Goal: Task Accomplishment & Management: Use online tool/utility

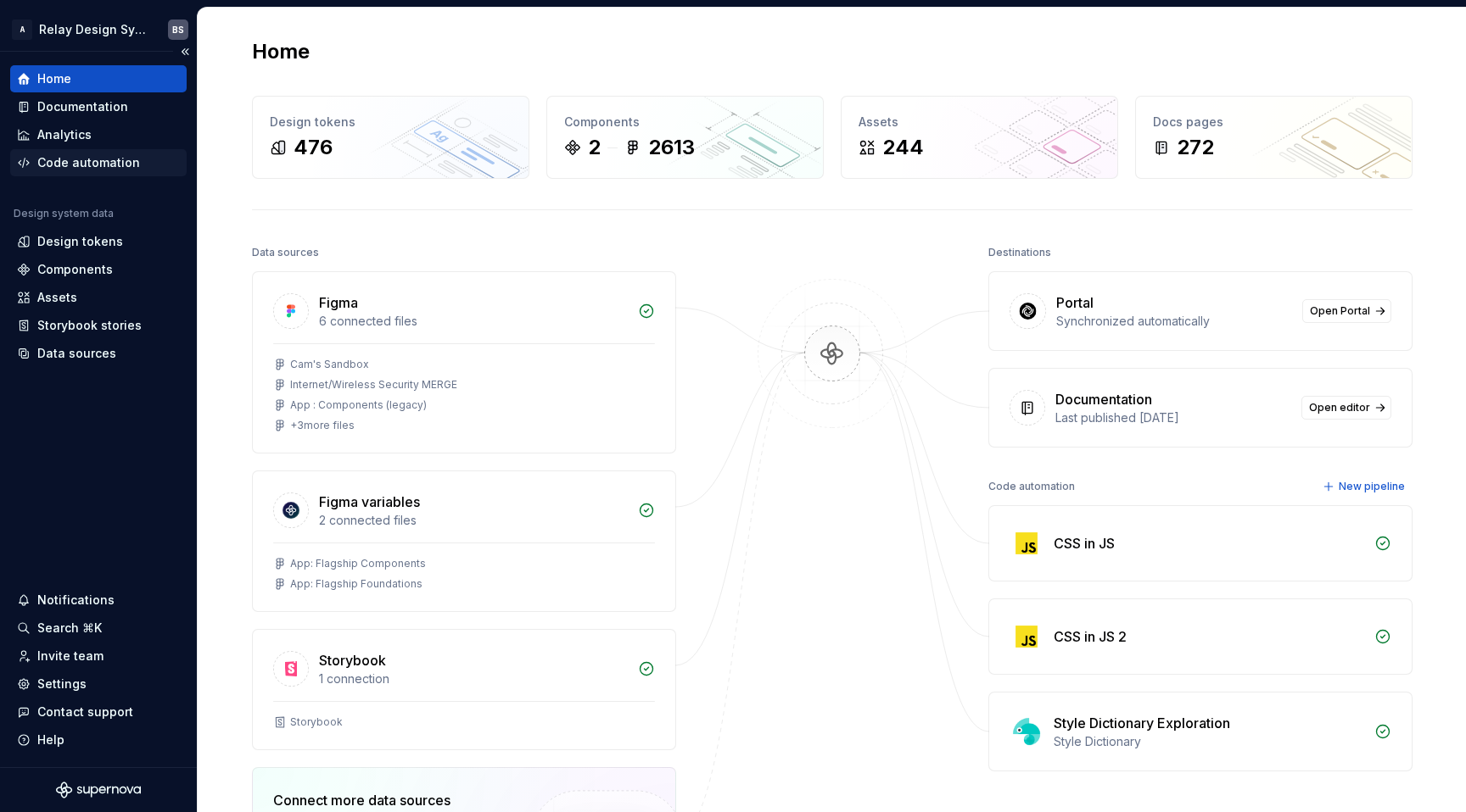
click at [83, 167] on div "Code automation" at bounding box center [88, 163] width 103 height 17
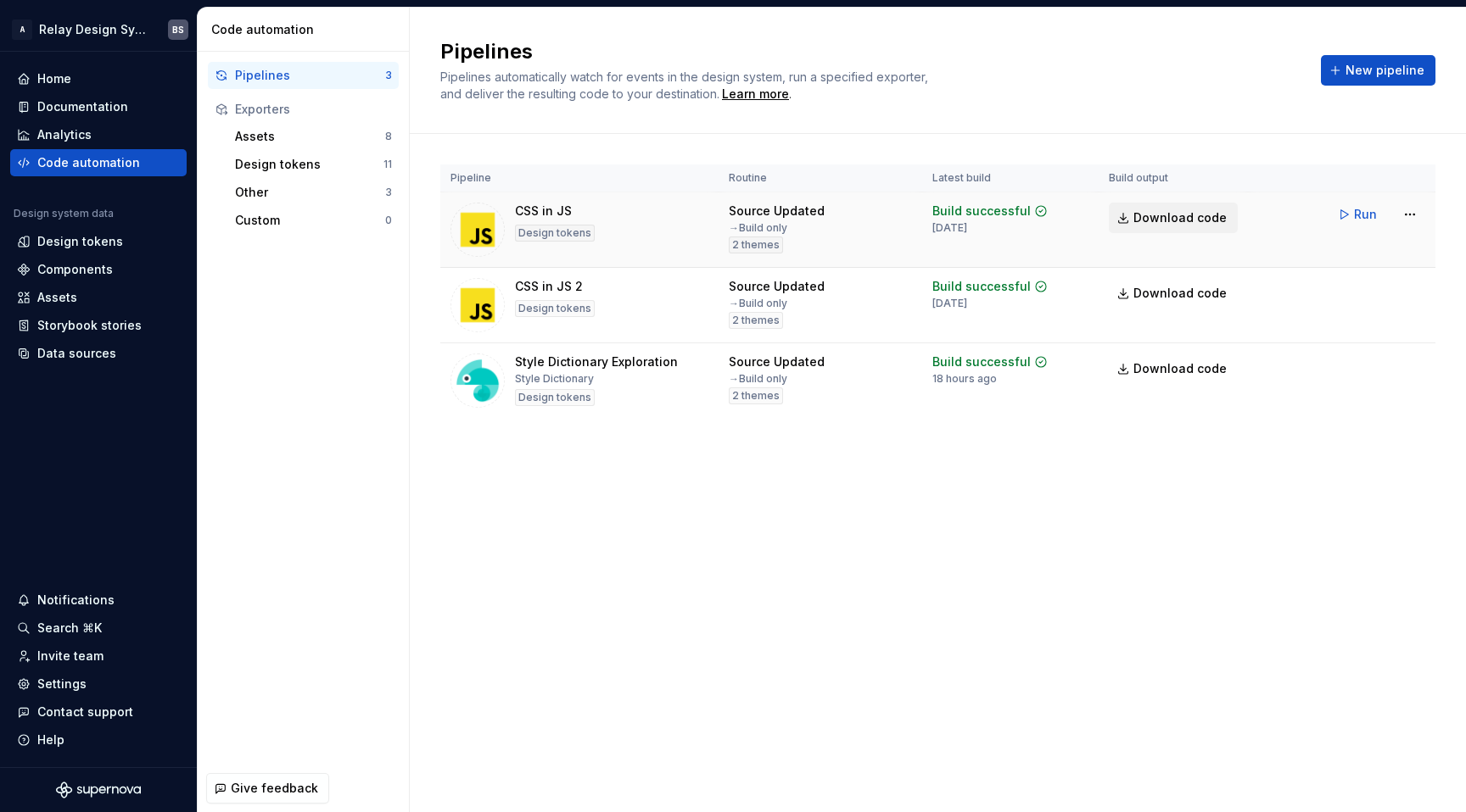
click at [1144, 219] on span "Download code" at bounding box center [1180, 218] width 94 height 17
click at [1375, 224] on button "Run" at bounding box center [1359, 215] width 58 height 31
click at [1409, 218] on html "A Relay Design System BS Home Documentation Analytics Code automation Design sy…" at bounding box center [733, 406] width 1466 height 812
click at [1370, 139] on html "A Relay Design System BS Home Documentation Analytics Code automation Design sy…" at bounding box center [733, 406] width 1466 height 812
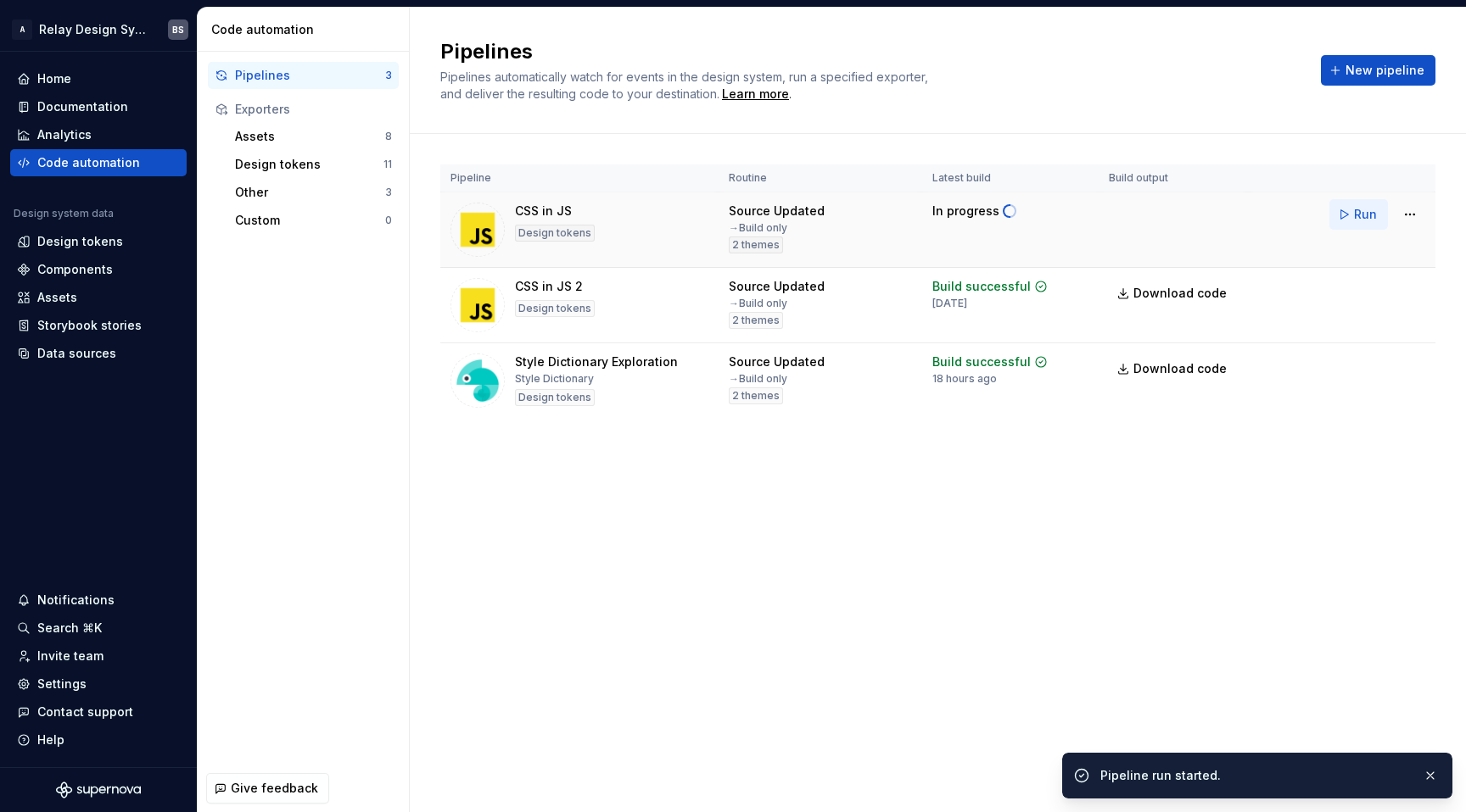
click at [1356, 218] on span "Run" at bounding box center [1366, 215] width 23 height 17
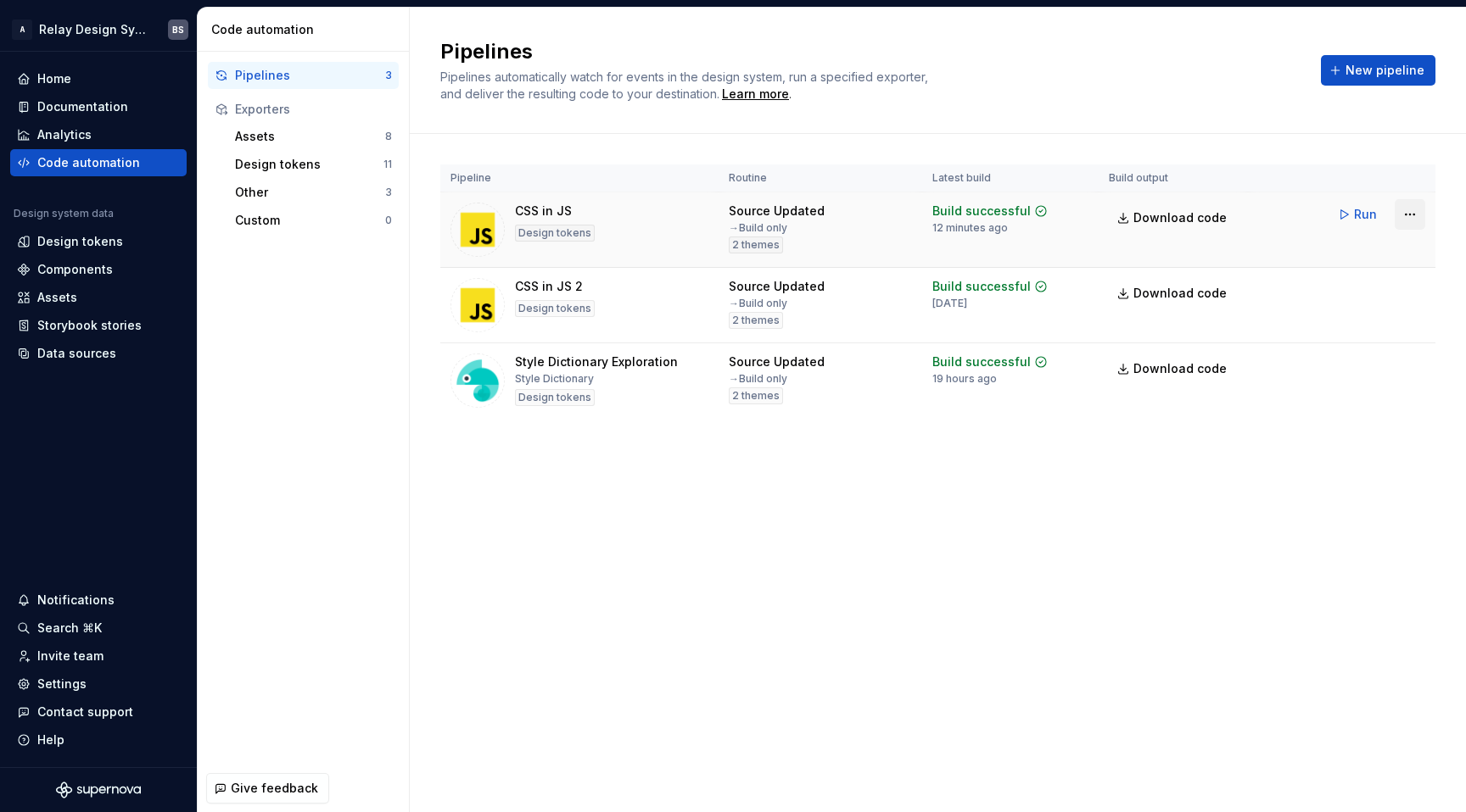
click at [1409, 216] on html "A Relay Design System BS Home Documentation Analytics Code automation Design sy…" at bounding box center [733, 406] width 1466 height 812
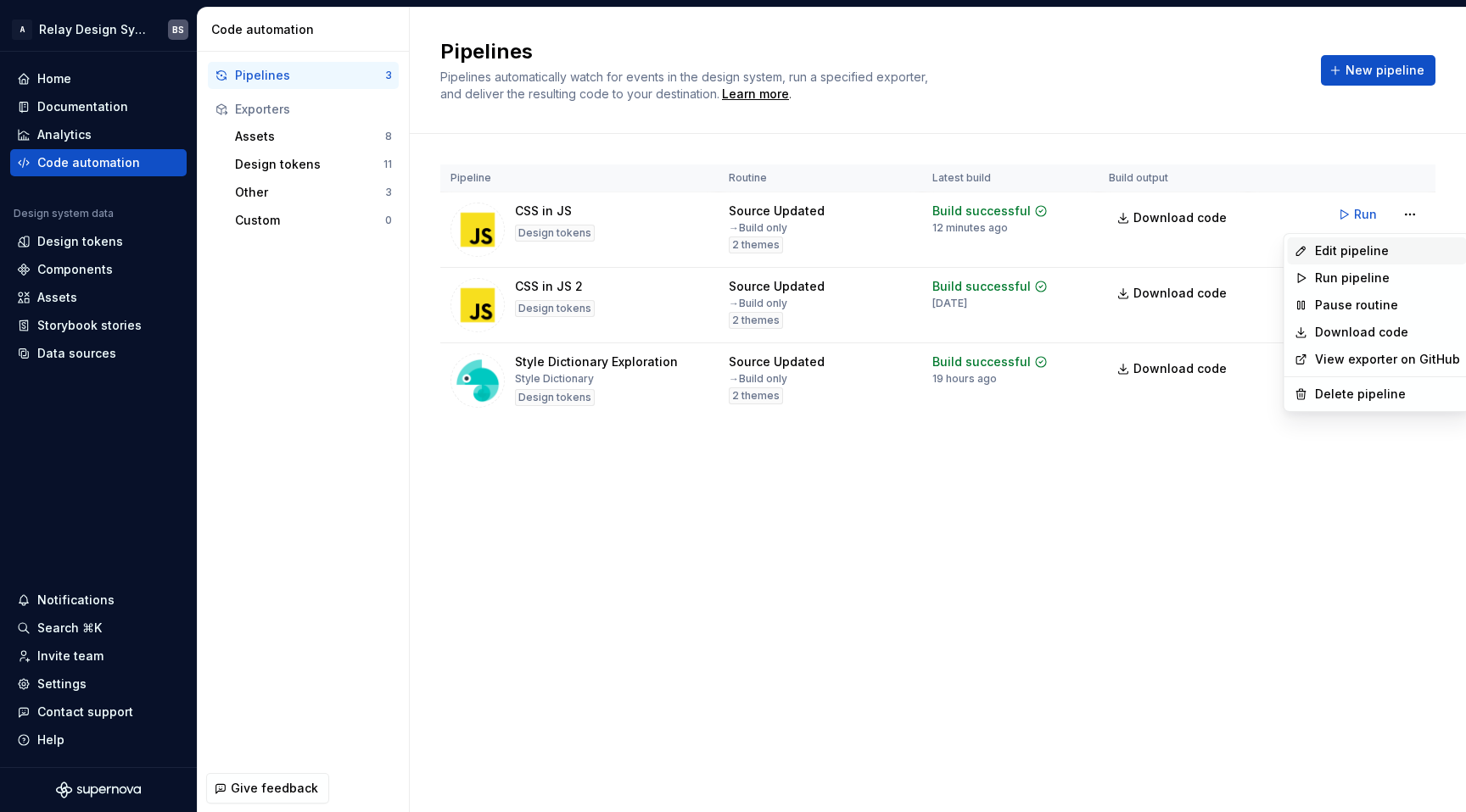
click at [1369, 248] on div "Edit pipeline" at bounding box center [1387, 251] width 145 height 17
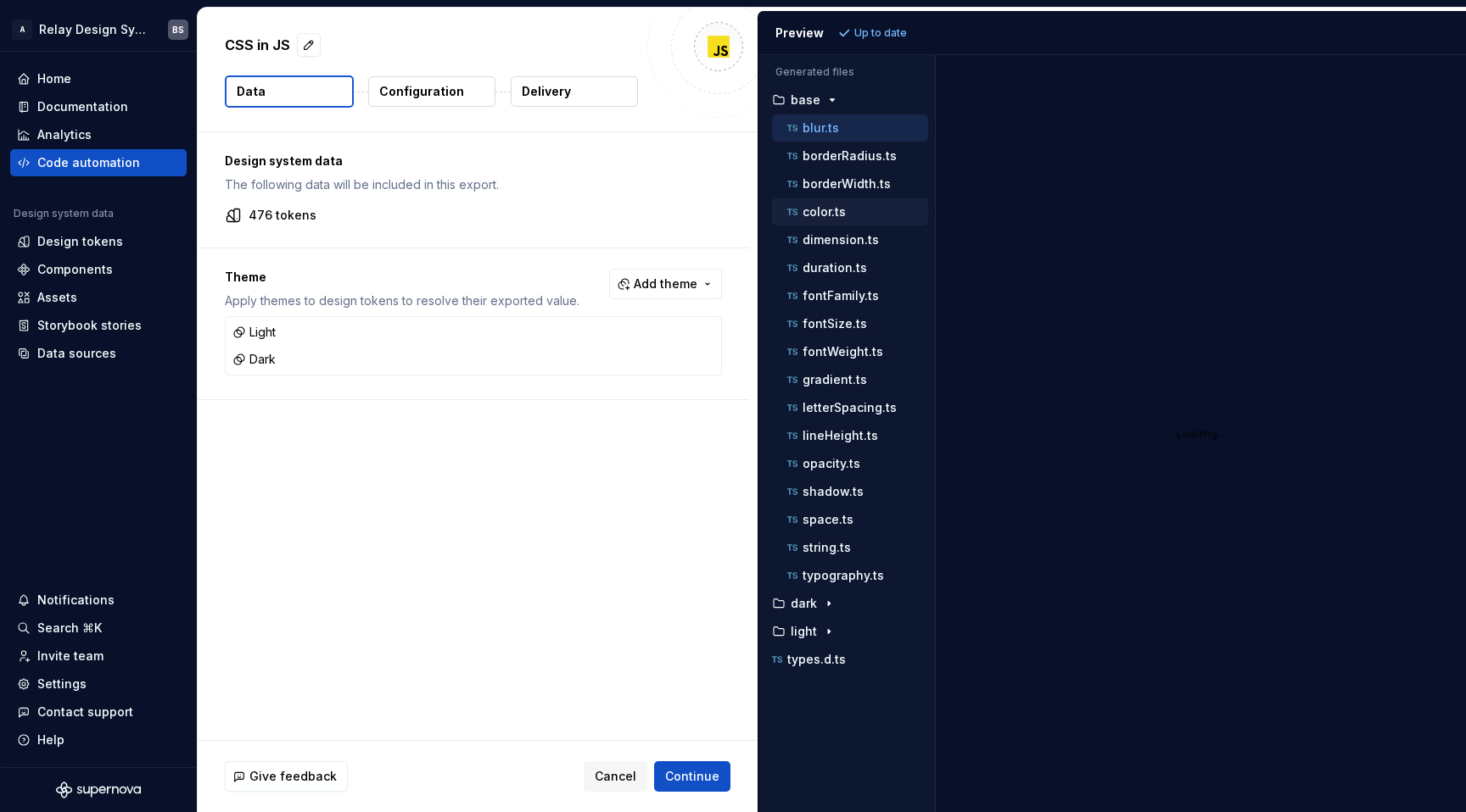
click at [828, 204] on div "color.ts" at bounding box center [856, 212] width 144 height 17
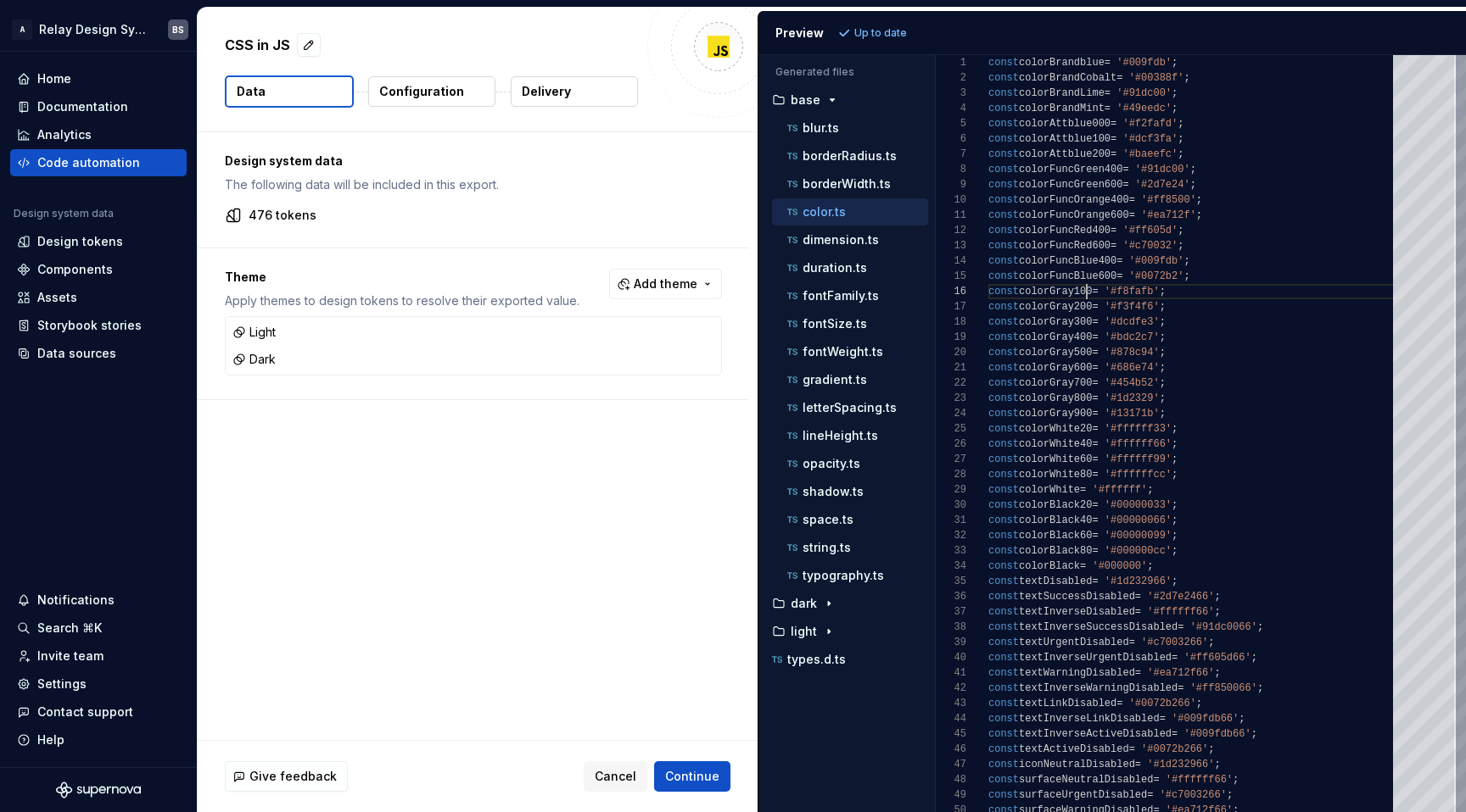
scroll to position [76, 99]
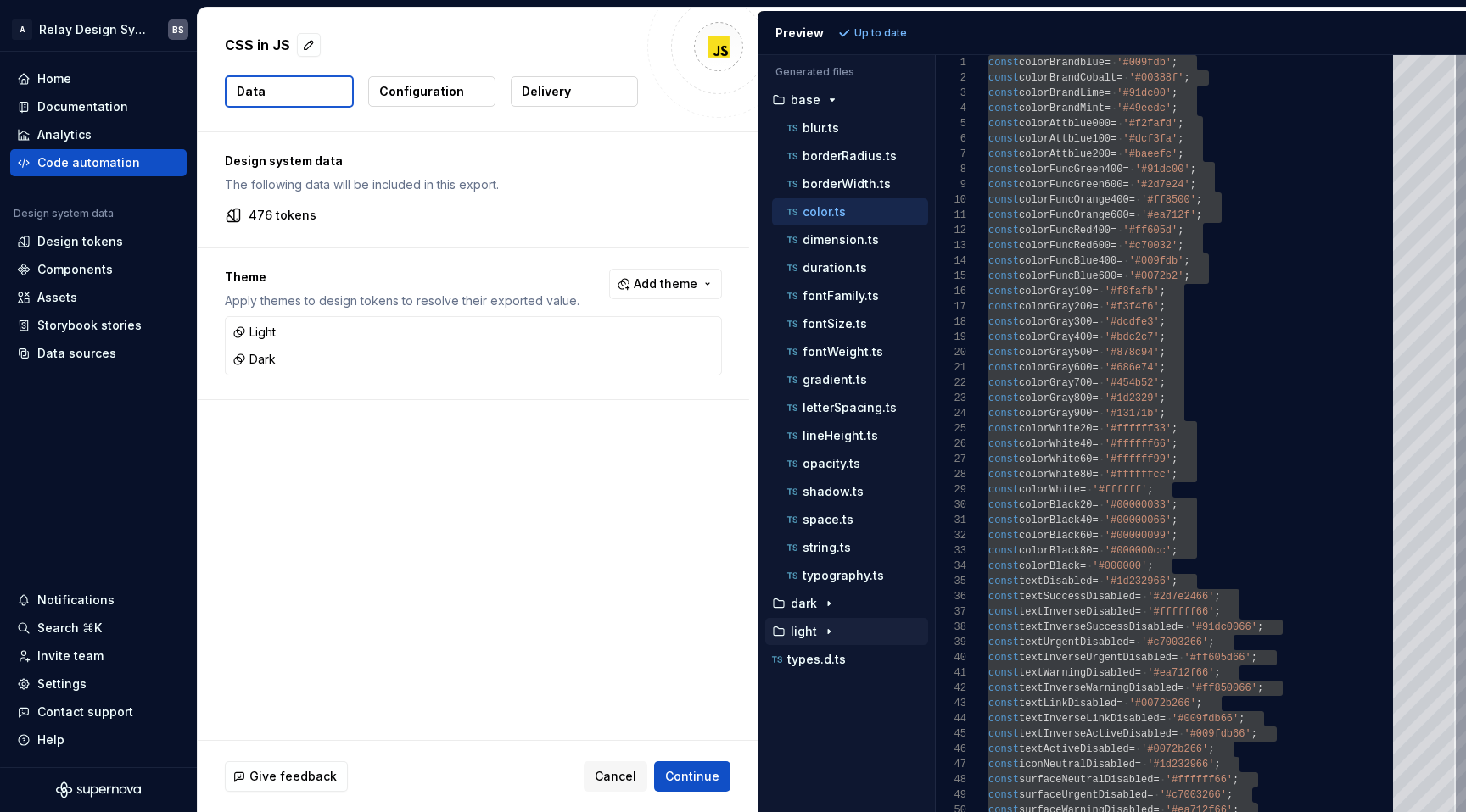
click at [816, 626] on div "light" at bounding box center [849, 632] width 160 height 14
click at [849, 657] on div "color.ts" at bounding box center [856, 660] width 144 height 17
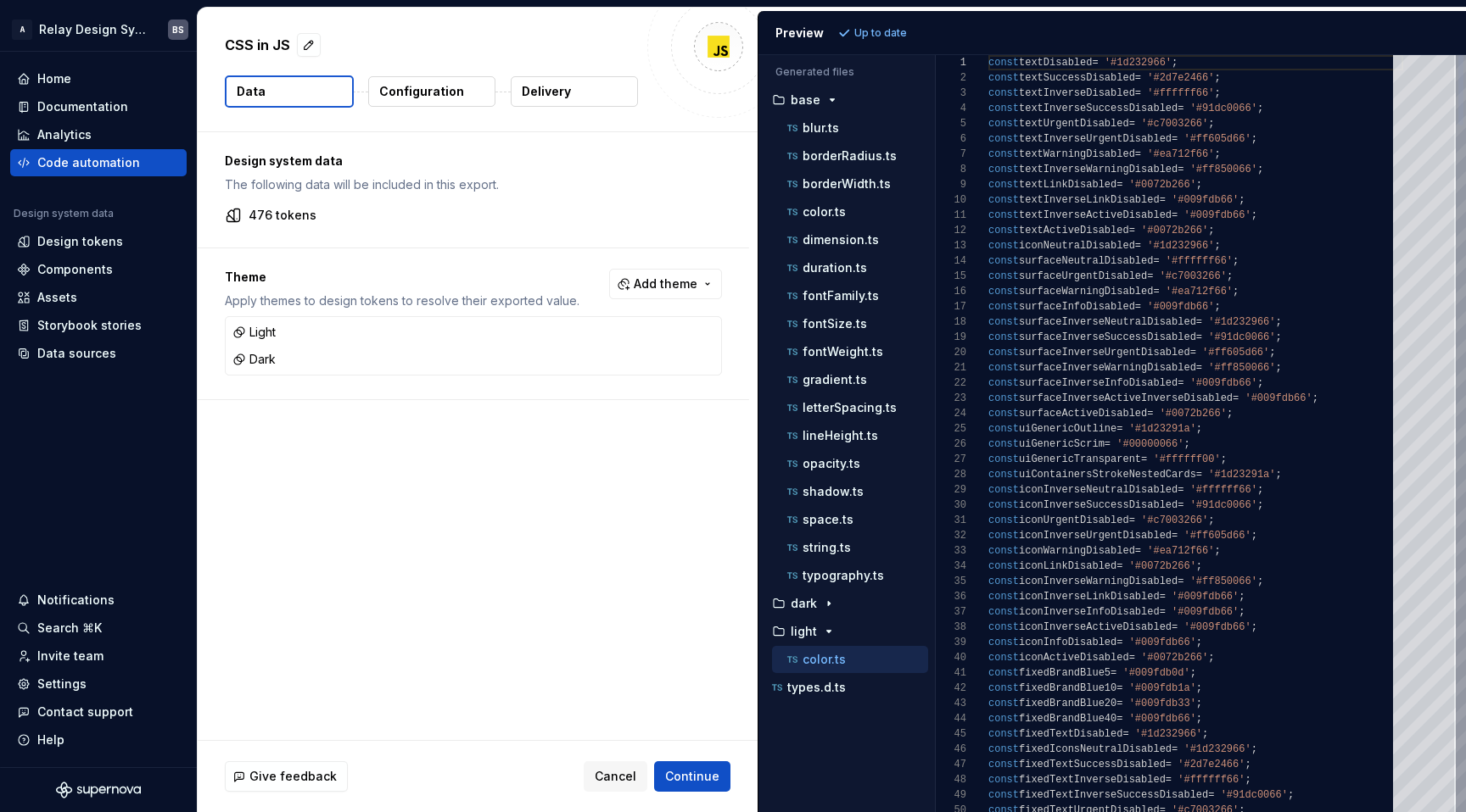
scroll to position [61, 154]
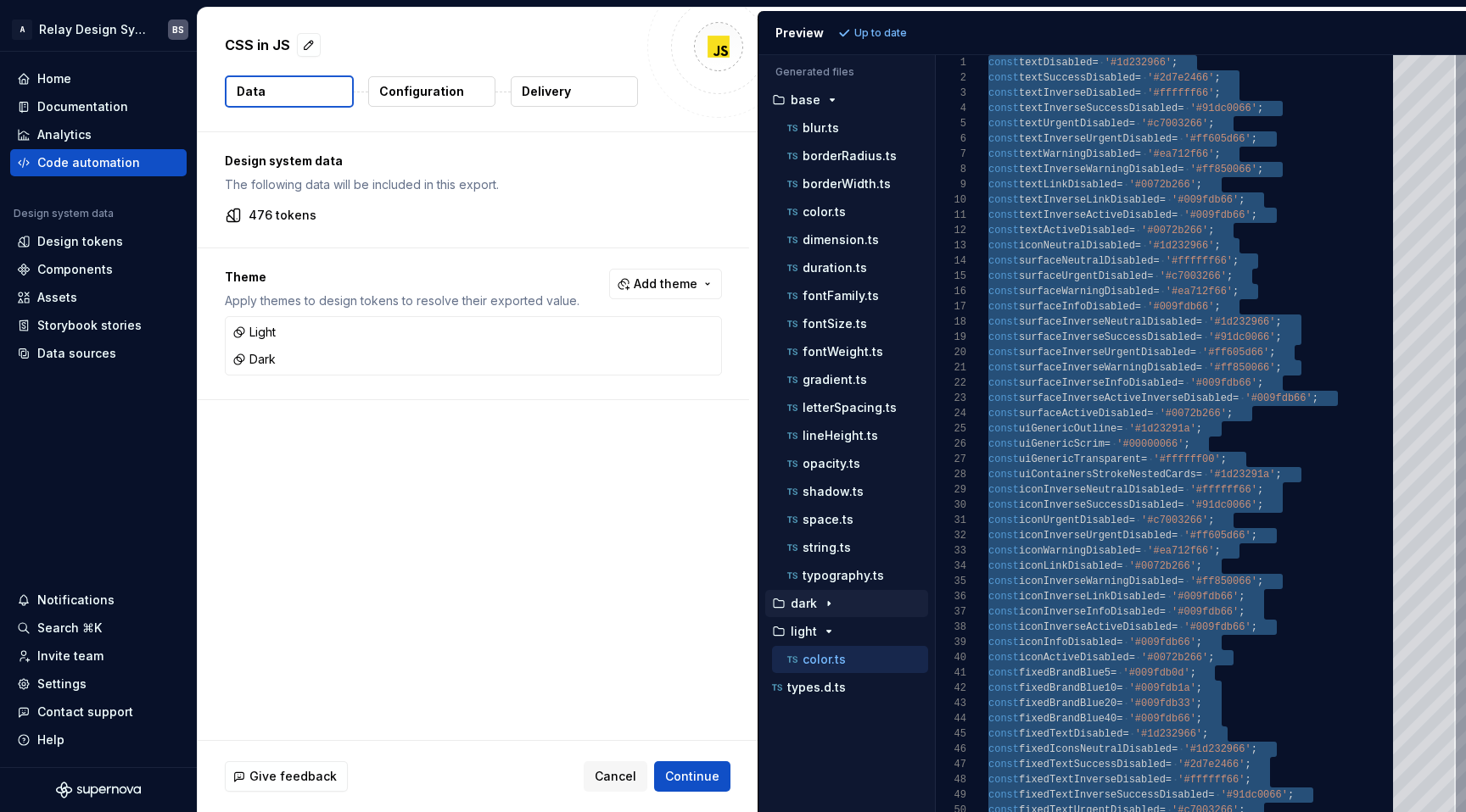
click at [815, 609] on p "dark" at bounding box center [804, 603] width 27 height 14
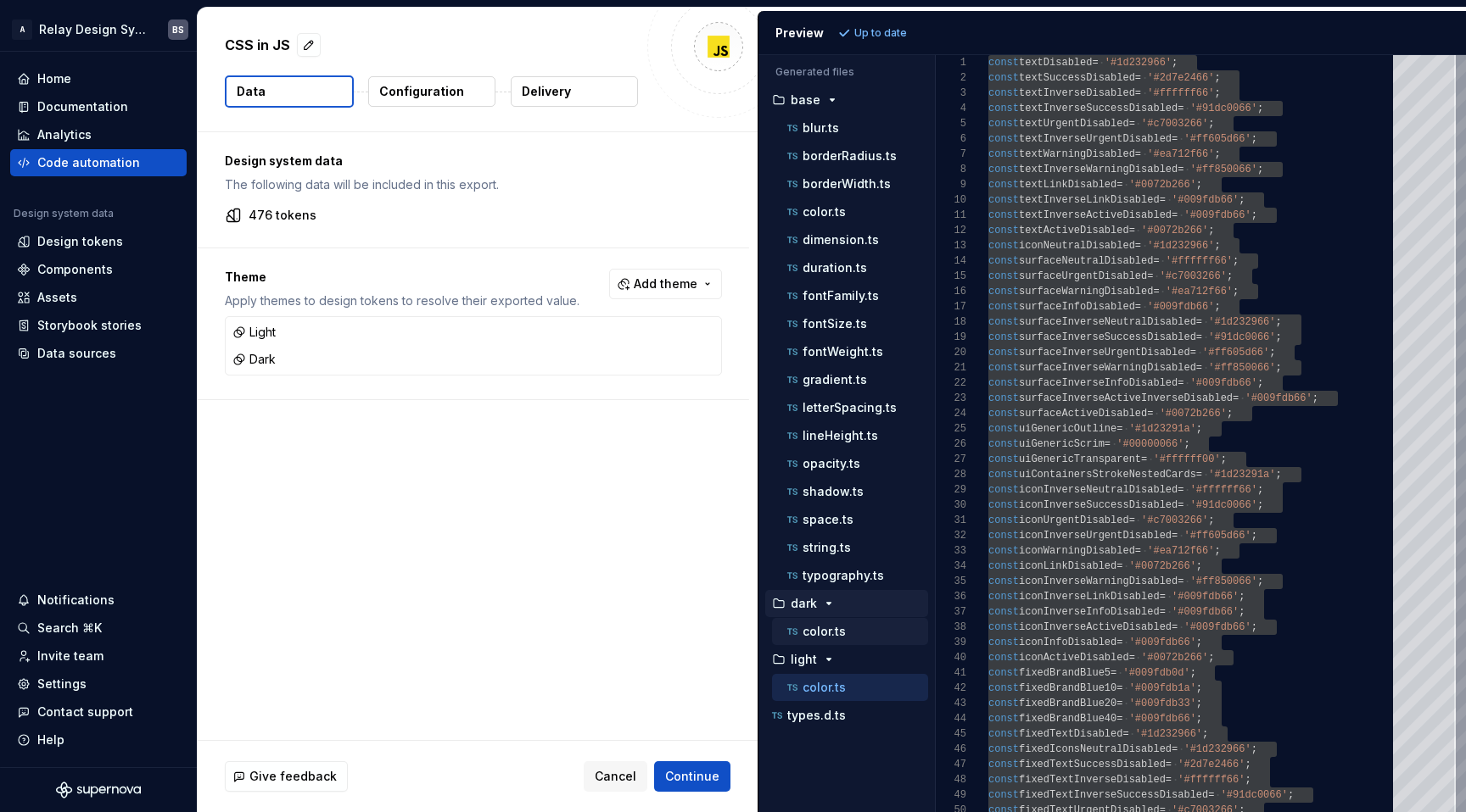
click at [817, 629] on p "color.ts" at bounding box center [824, 632] width 43 height 14
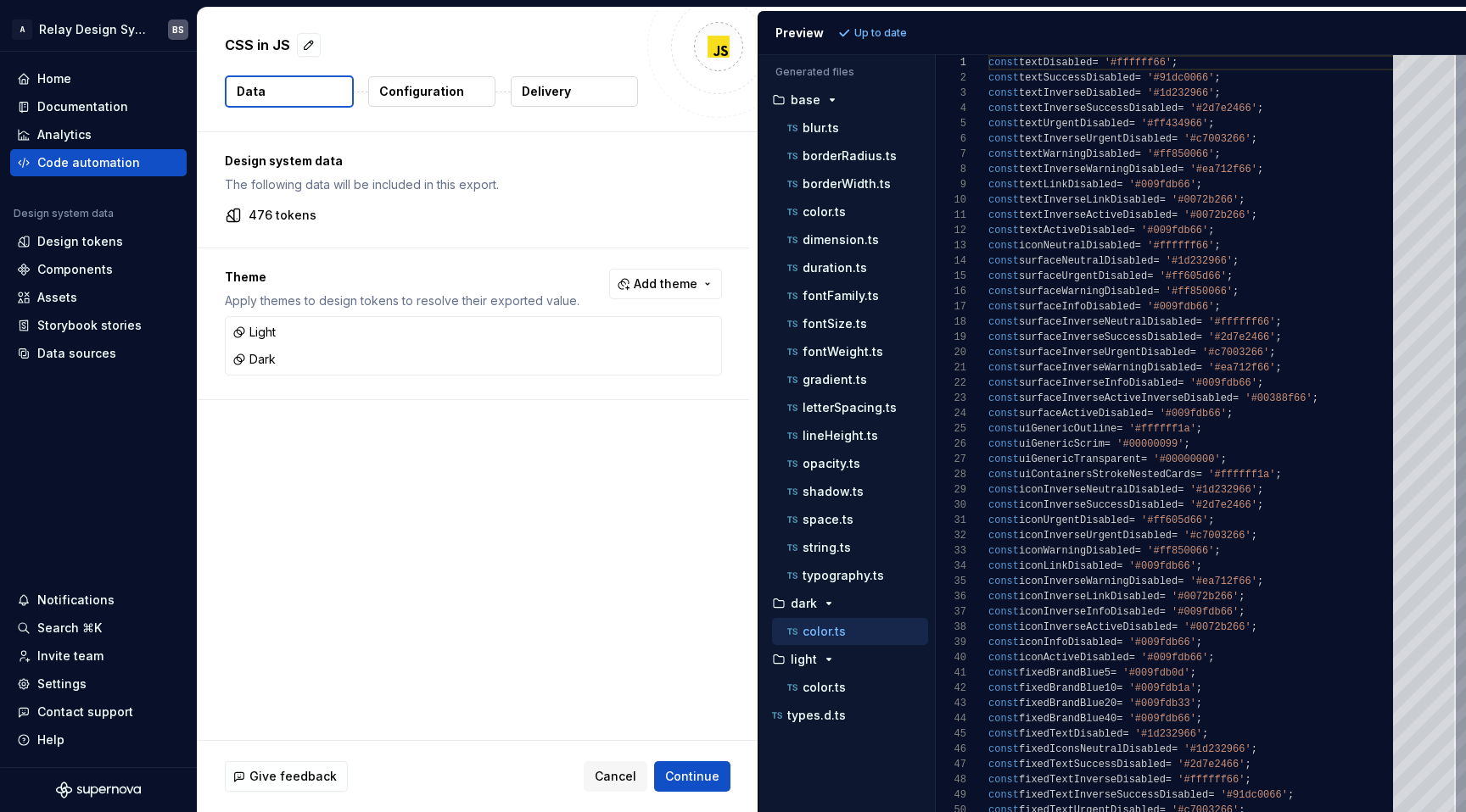
scroll to position [137, 172]
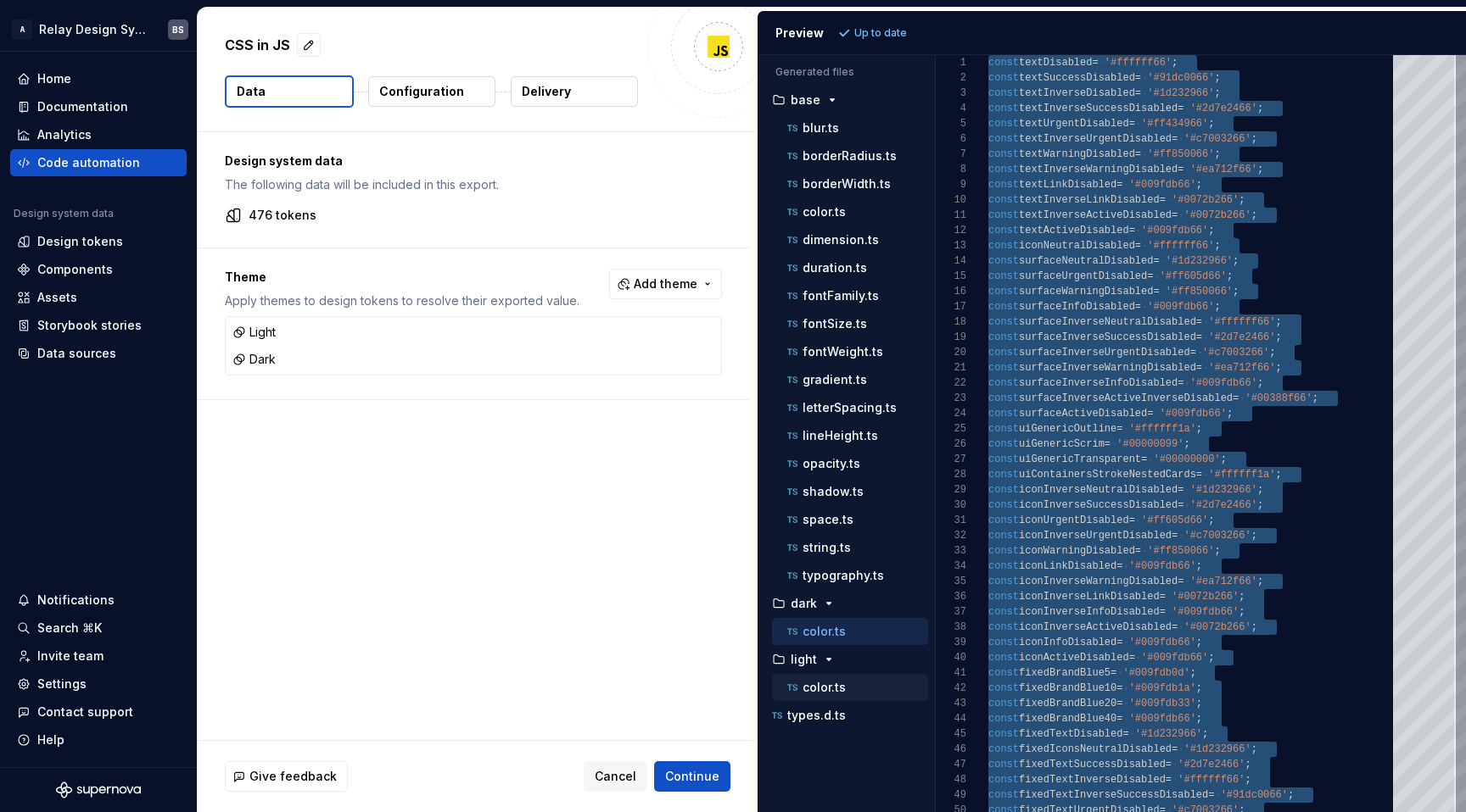
click at [840, 687] on p "color.ts" at bounding box center [824, 688] width 43 height 14
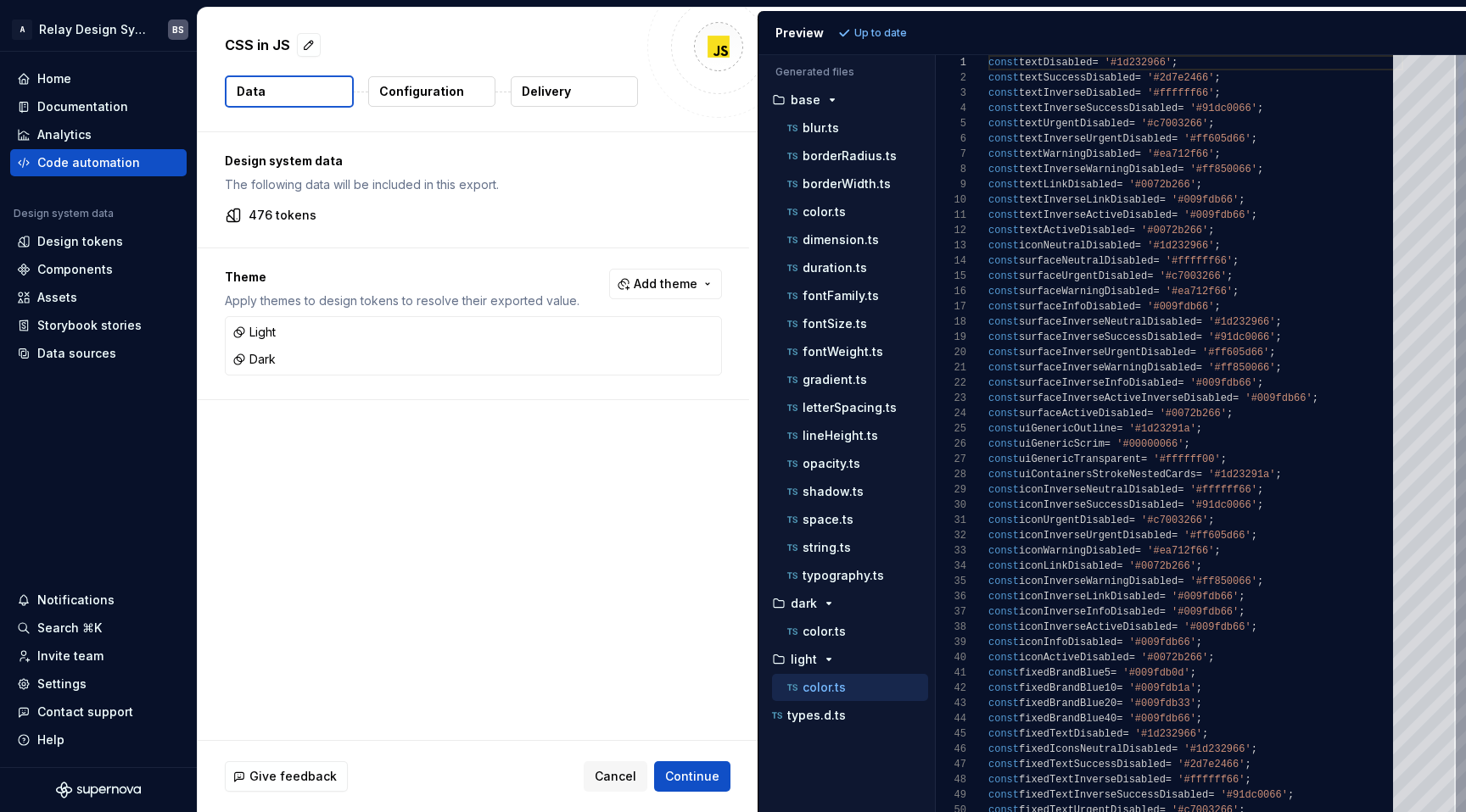
scroll to position [92, 116]
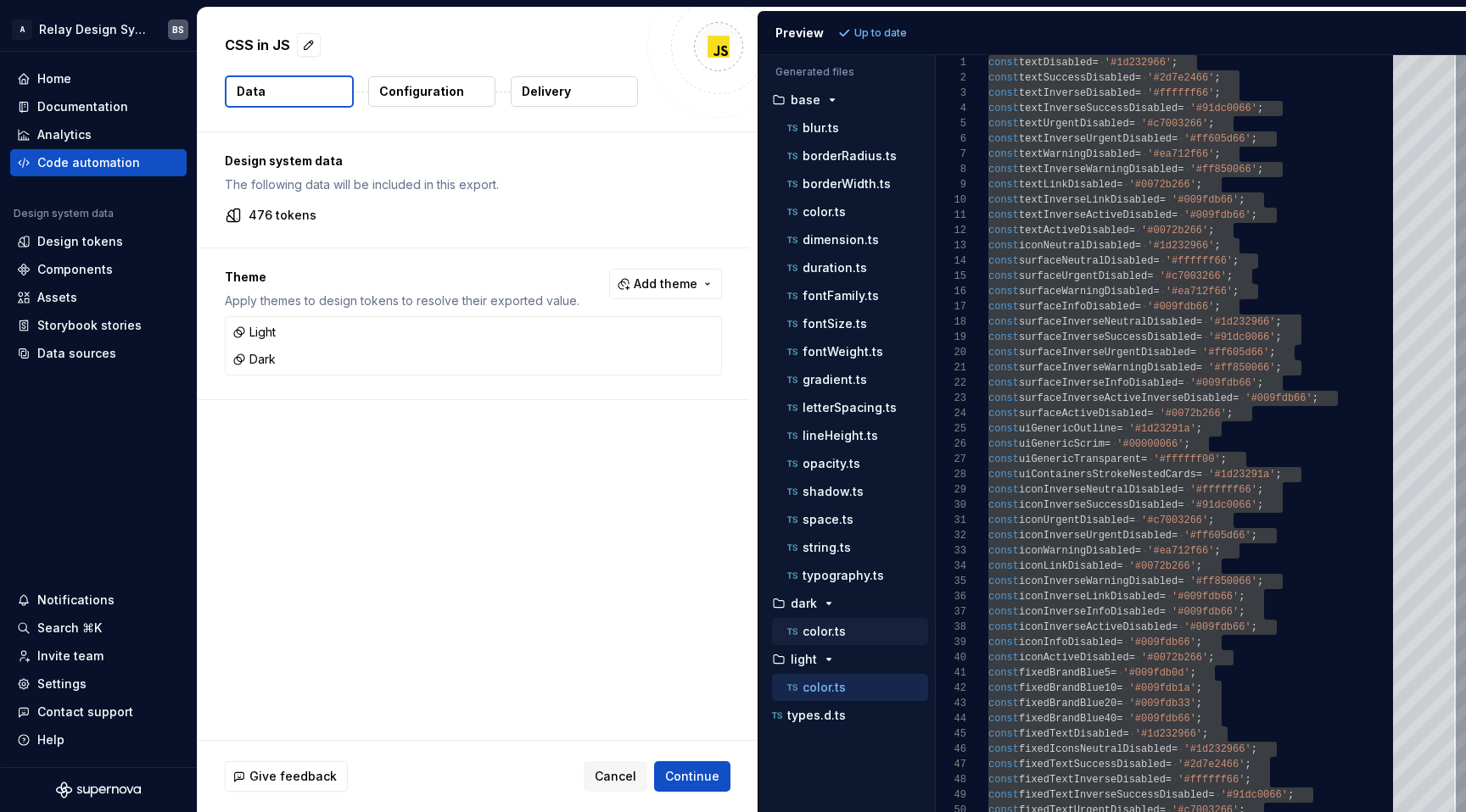
click at [831, 637] on p "color.ts" at bounding box center [824, 632] width 43 height 14
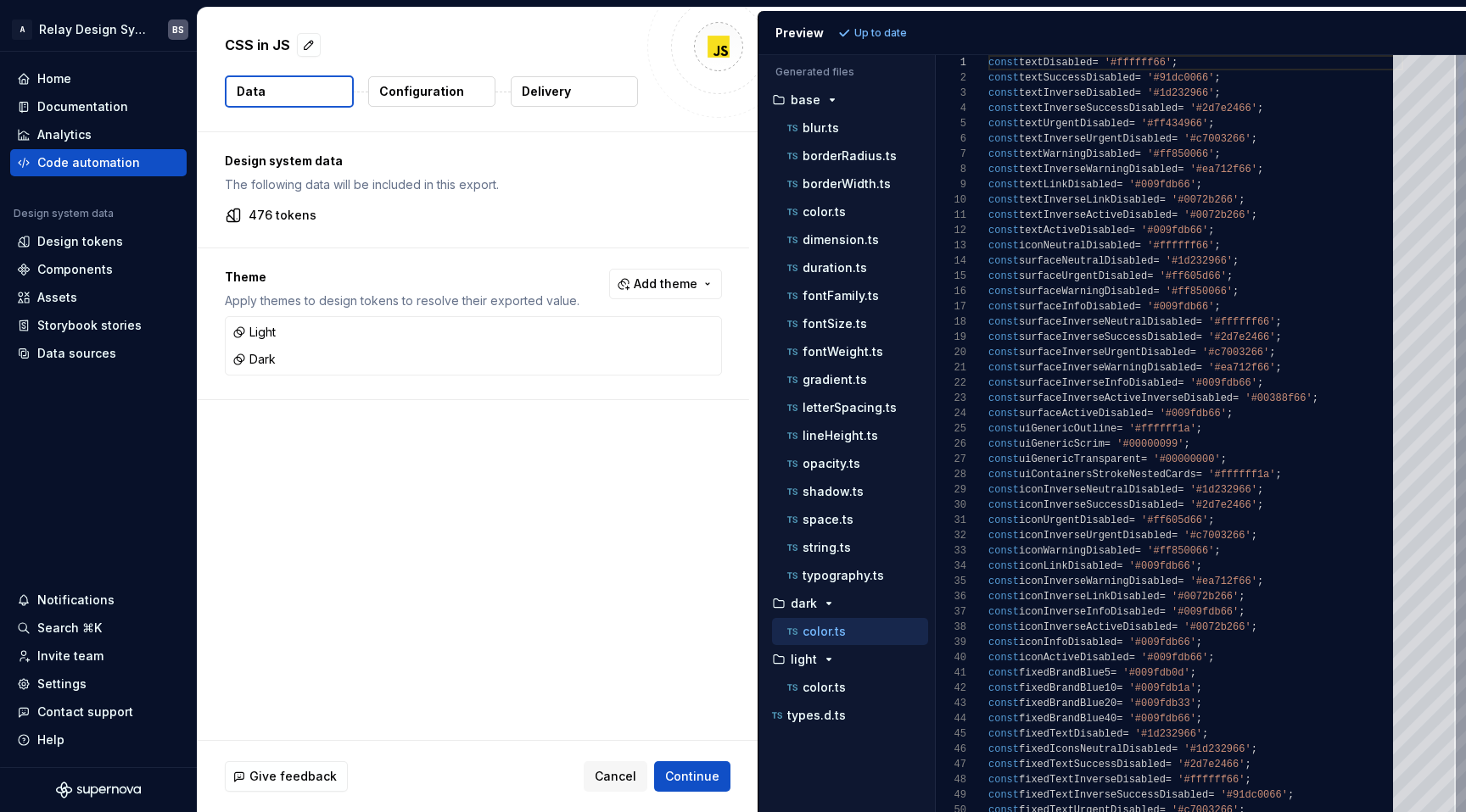
scroll to position [122, 190]
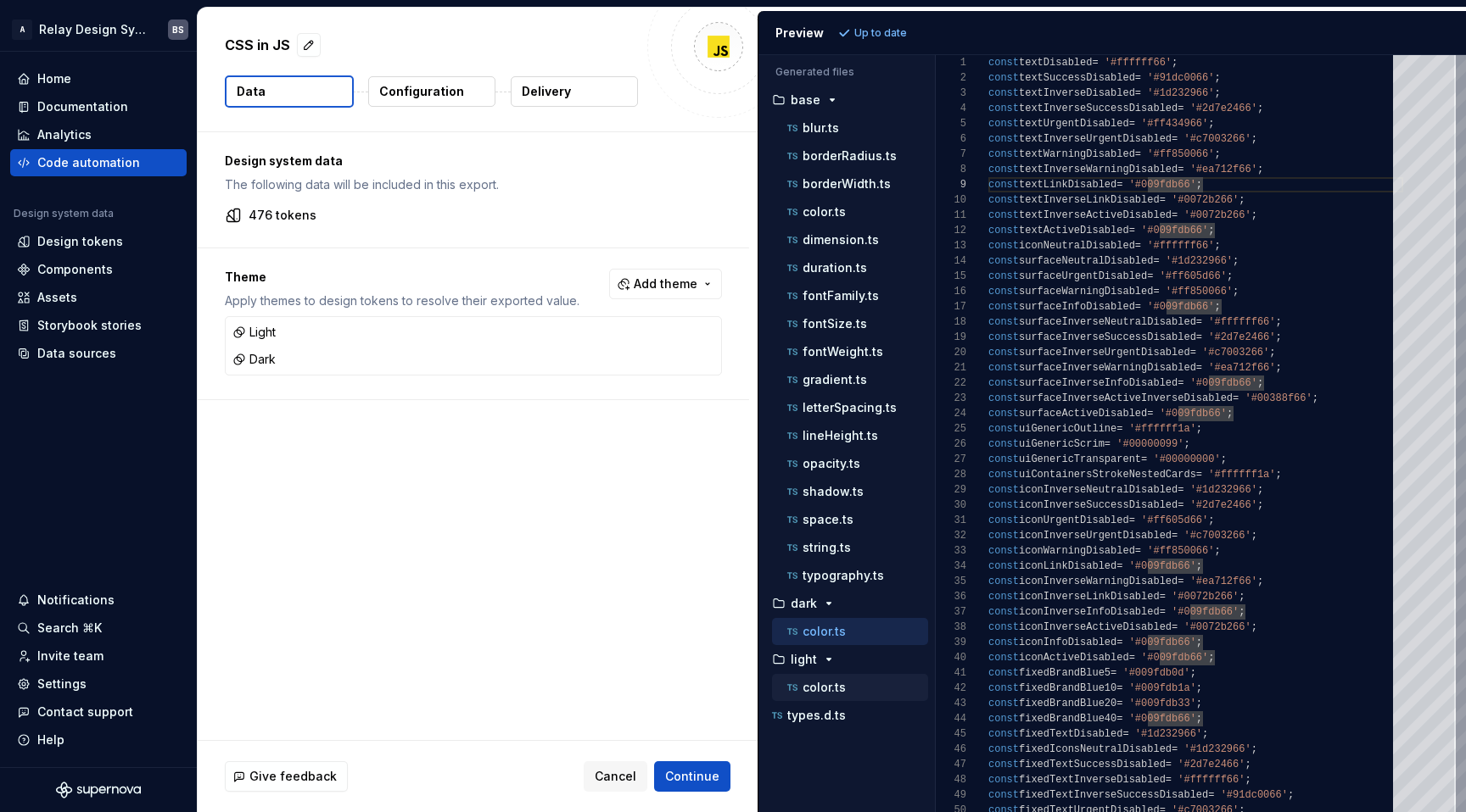
click at [812, 693] on p "color.ts" at bounding box center [824, 688] width 43 height 14
type textarea "**********"
